Goal: Browse casually: Explore the website without a specific task or goal

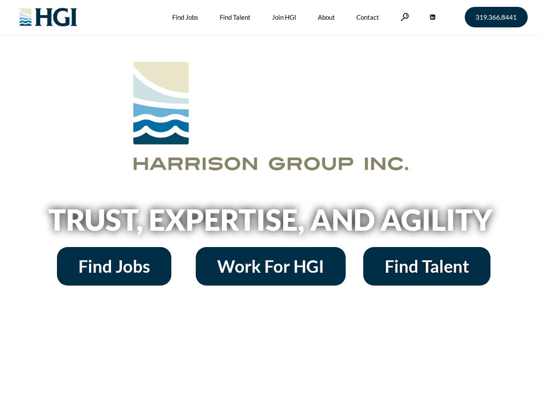
click at [270, 206] on h2 "Trust, Expertise, and Agility" at bounding box center [271, 219] width 488 height 29
click at [403, 17] on link at bounding box center [404, 17] width 9 height 8
click at [270, 223] on h2 "Trust, Expertise, and Agility" at bounding box center [271, 219] width 488 height 29
click at [270, 206] on h2 "Trust, Expertise, and Agility" at bounding box center [271, 219] width 488 height 29
click at [403, 17] on link at bounding box center [404, 17] width 9 height 8
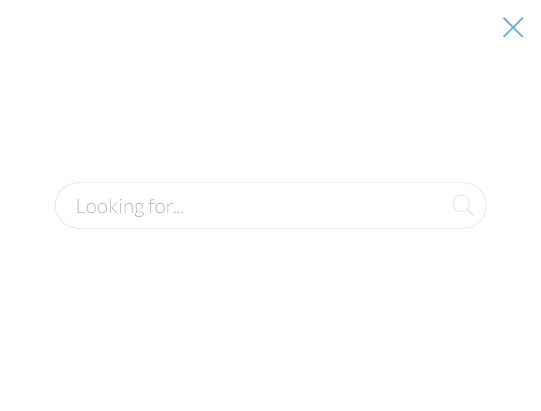
click at [270, 223] on h2 "Trust, Expertise, and Agility" at bounding box center [271, 219] width 488 height 29
